Goal: Navigation & Orientation: Find specific page/section

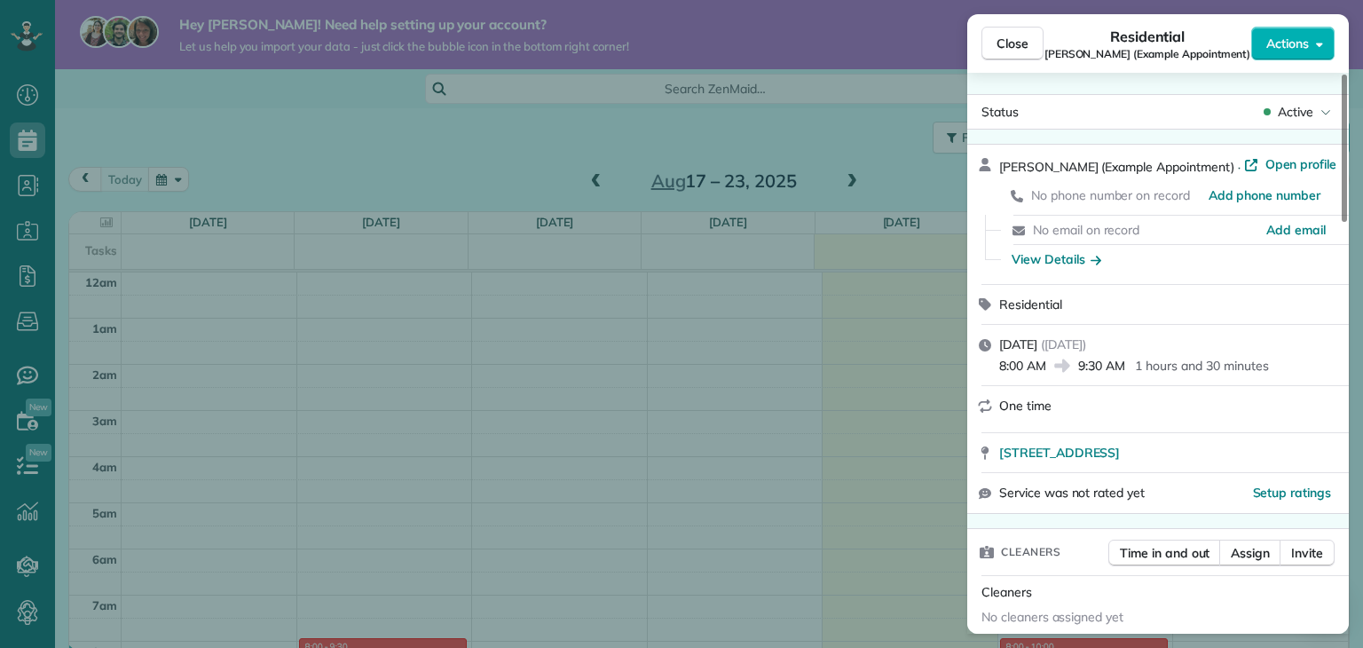
click at [1008, 43] on span "Close" at bounding box center [1012, 44] width 32 height 18
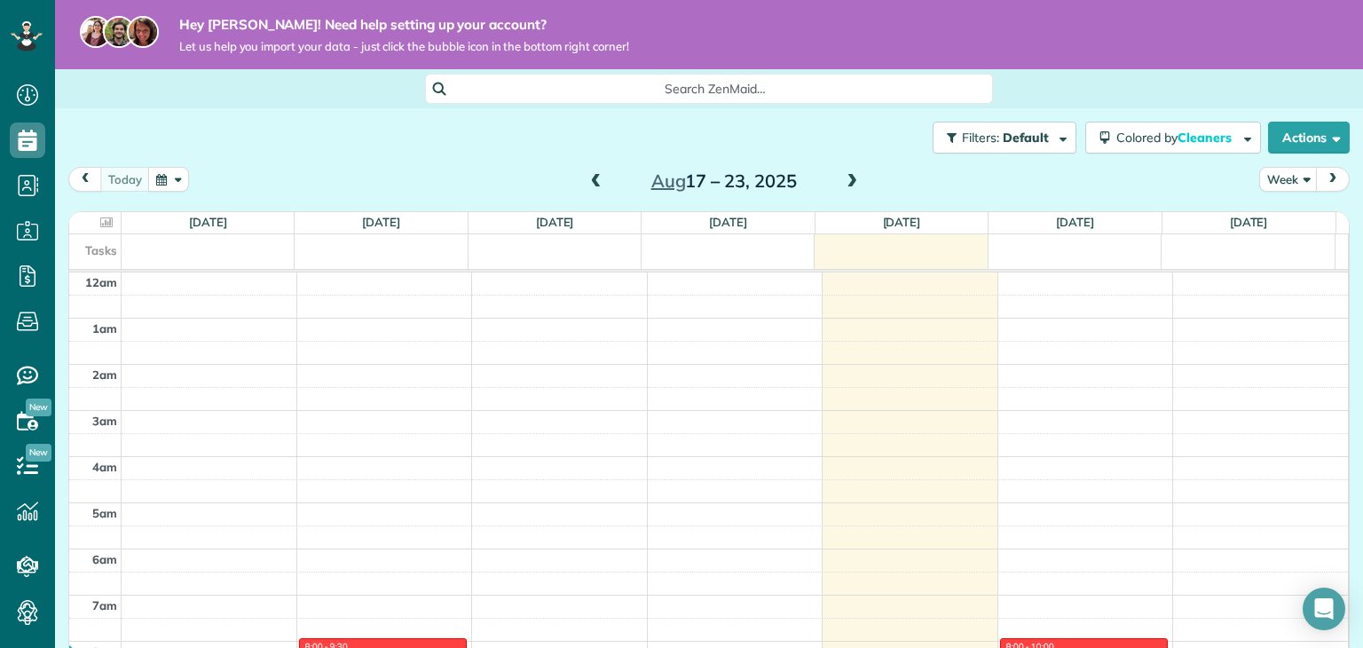
click at [1010, 47] on div "Hey Ralph! Need help setting up your account? Let us help you import your data …" at bounding box center [709, 34] width 1308 height 69
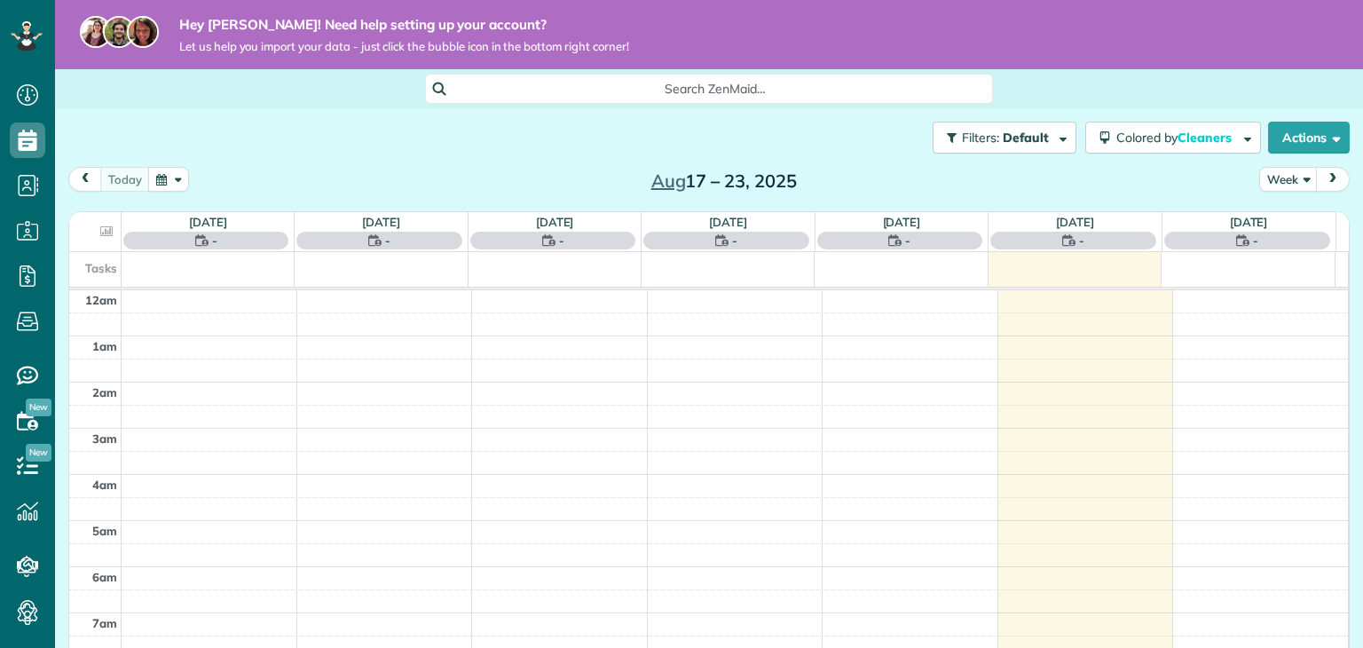
scroll to position [321, 0]
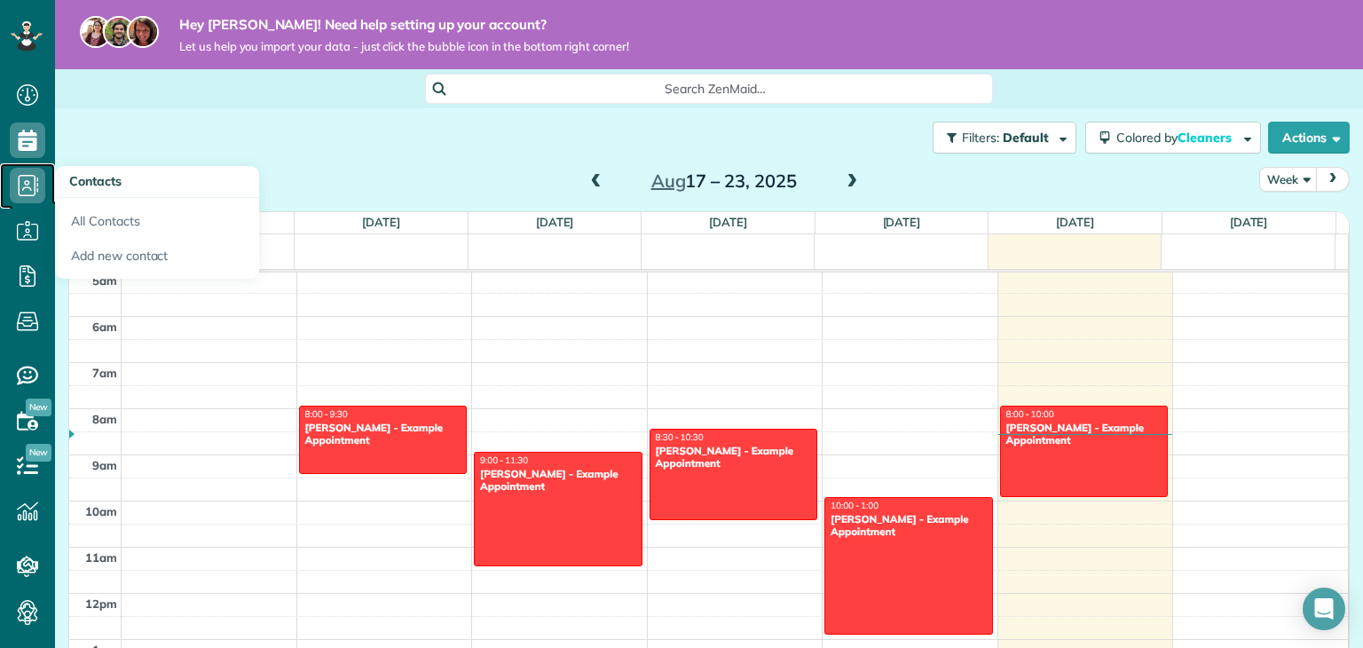
click at [29, 188] on icon at bounding box center [27, 185] width 35 height 35
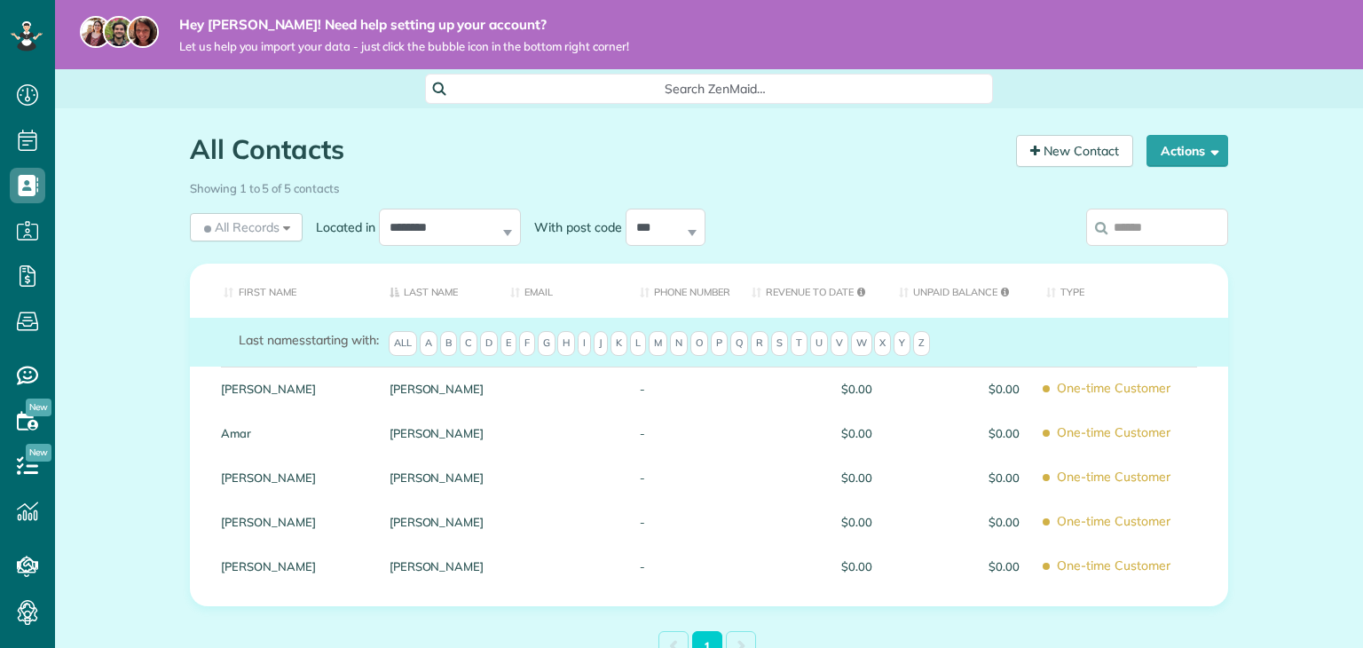
scroll to position [8, 8]
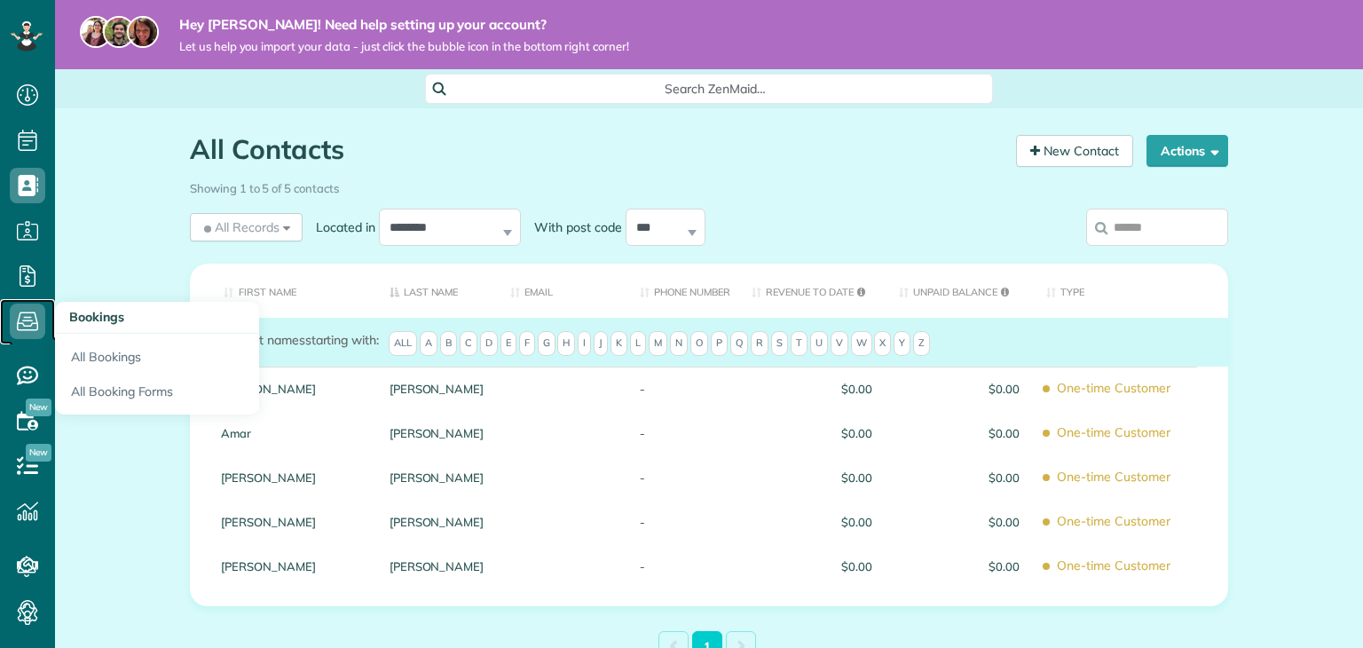
click at [29, 330] on use at bounding box center [27, 321] width 21 height 19
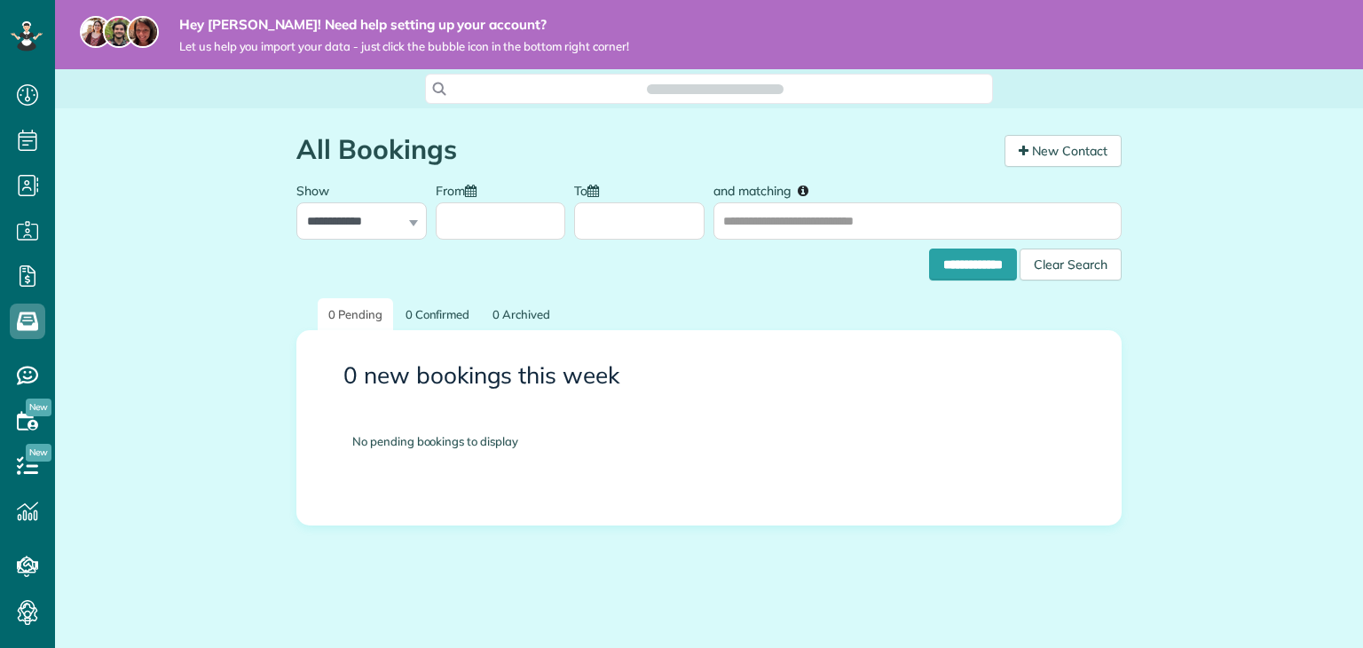
scroll to position [8, 8]
